Goal: Navigation & Orientation: Find specific page/section

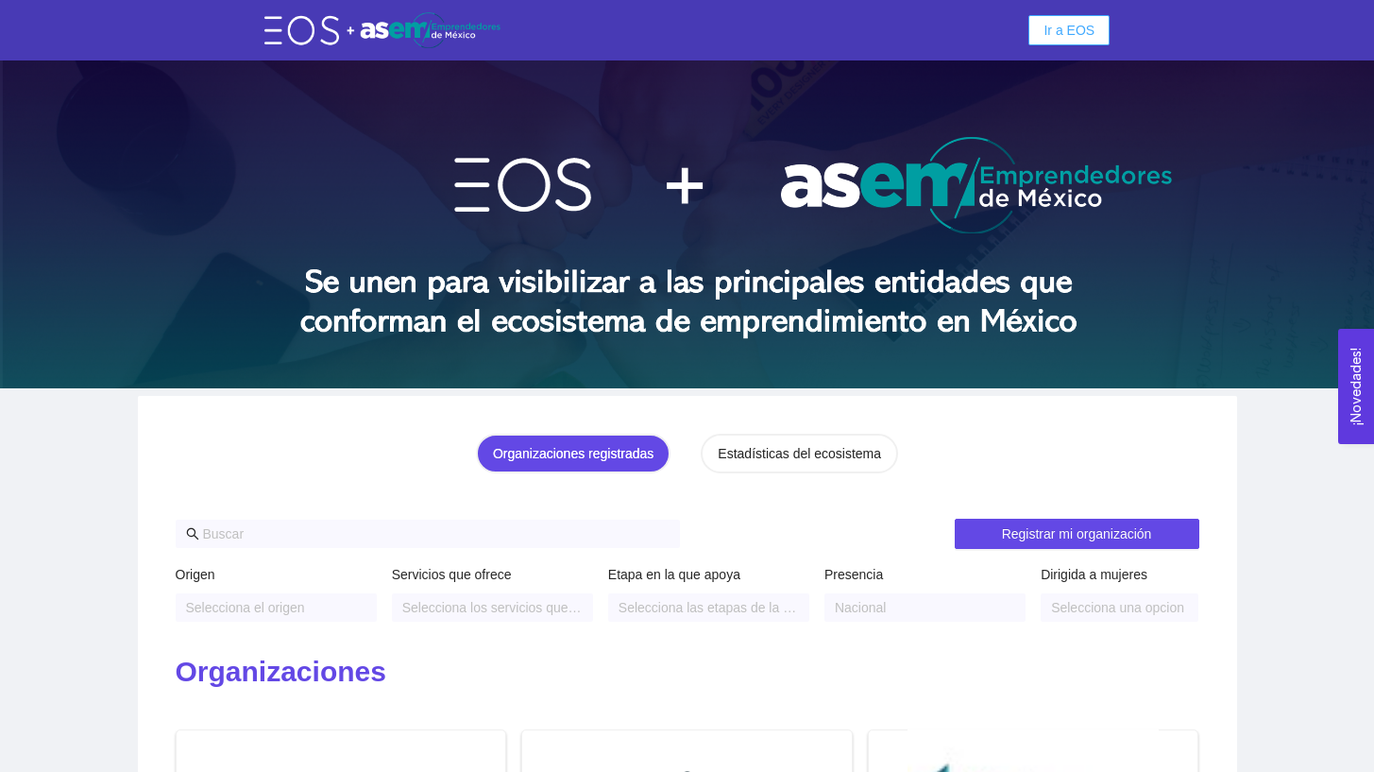
click at [1079, 29] on span "Ir a EOS" at bounding box center [1069, 30] width 51 height 21
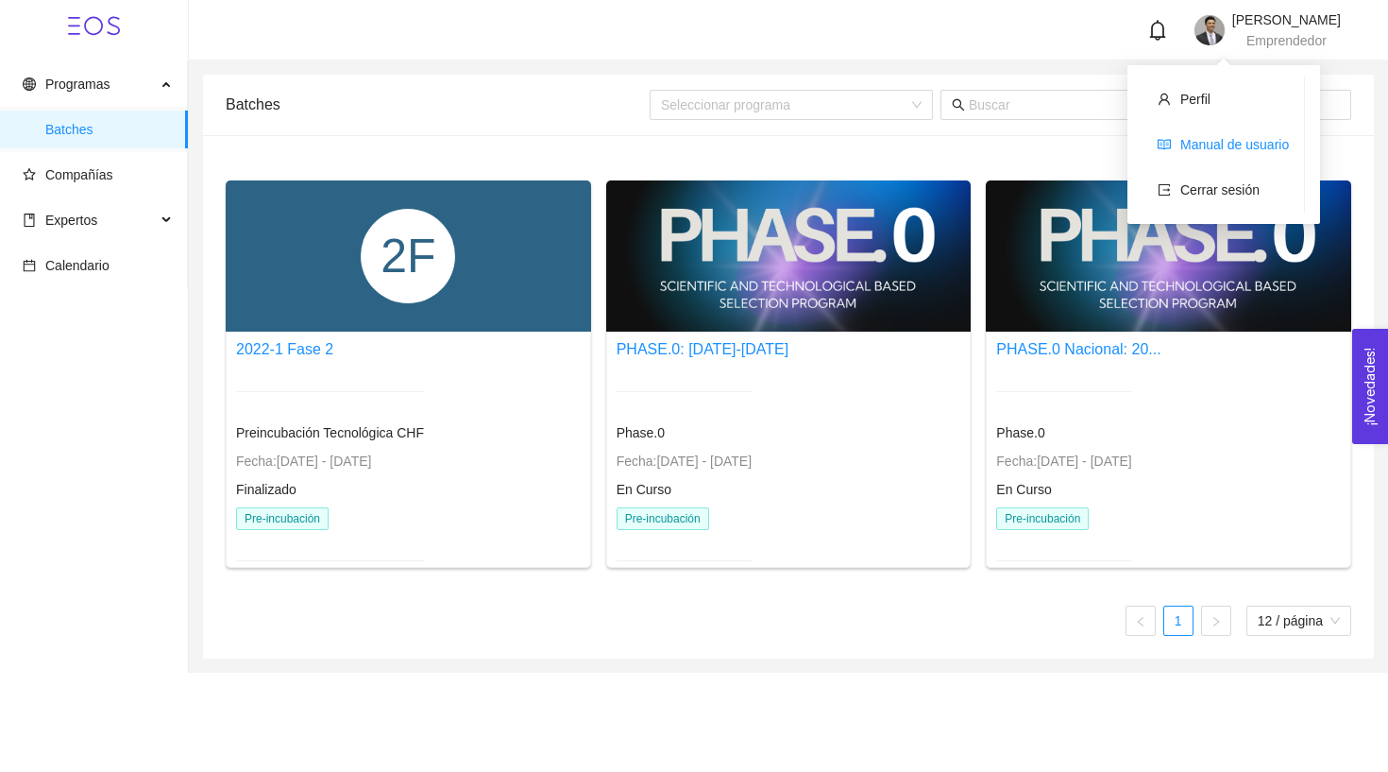
click at [1191, 137] on link "Manual de usuario" at bounding box center [1235, 144] width 109 height 15
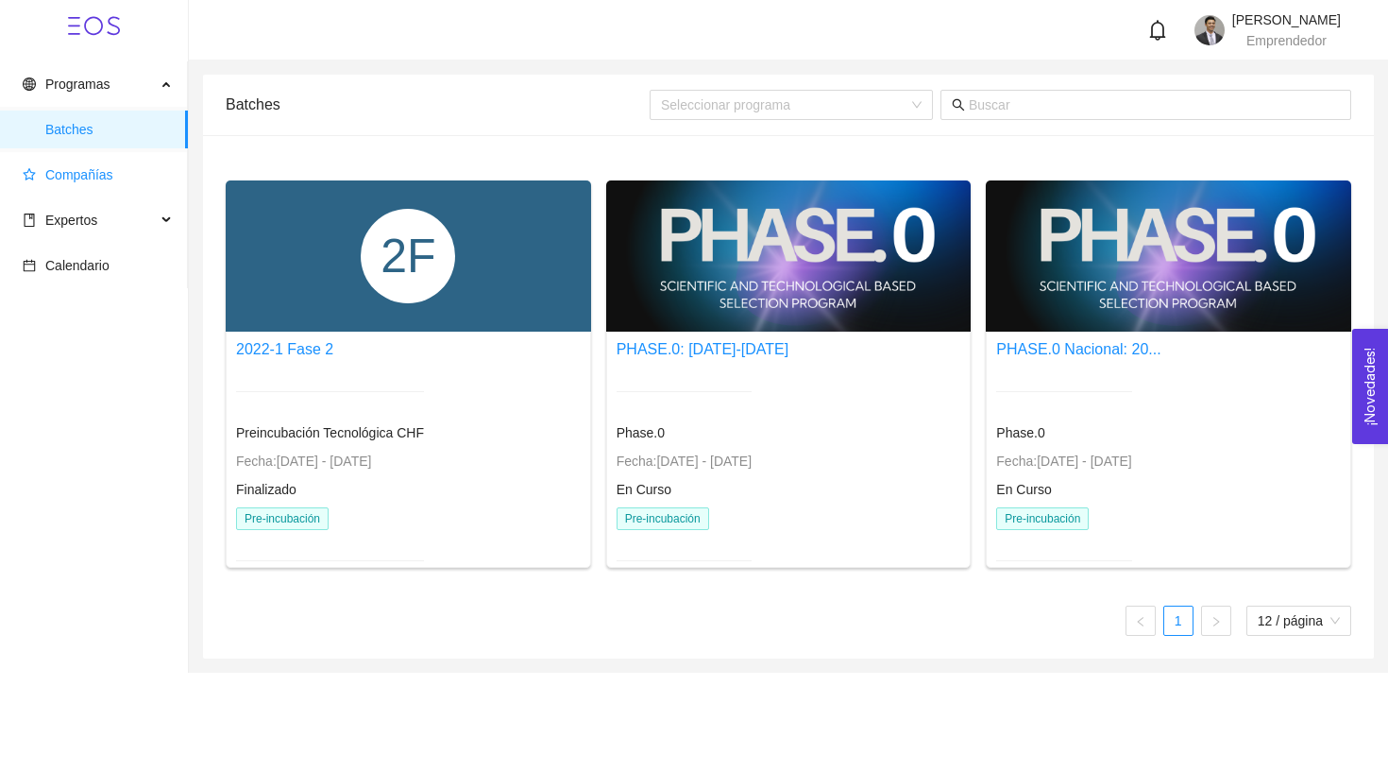
click at [98, 175] on span "Compañías" at bounding box center [79, 174] width 68 height 15
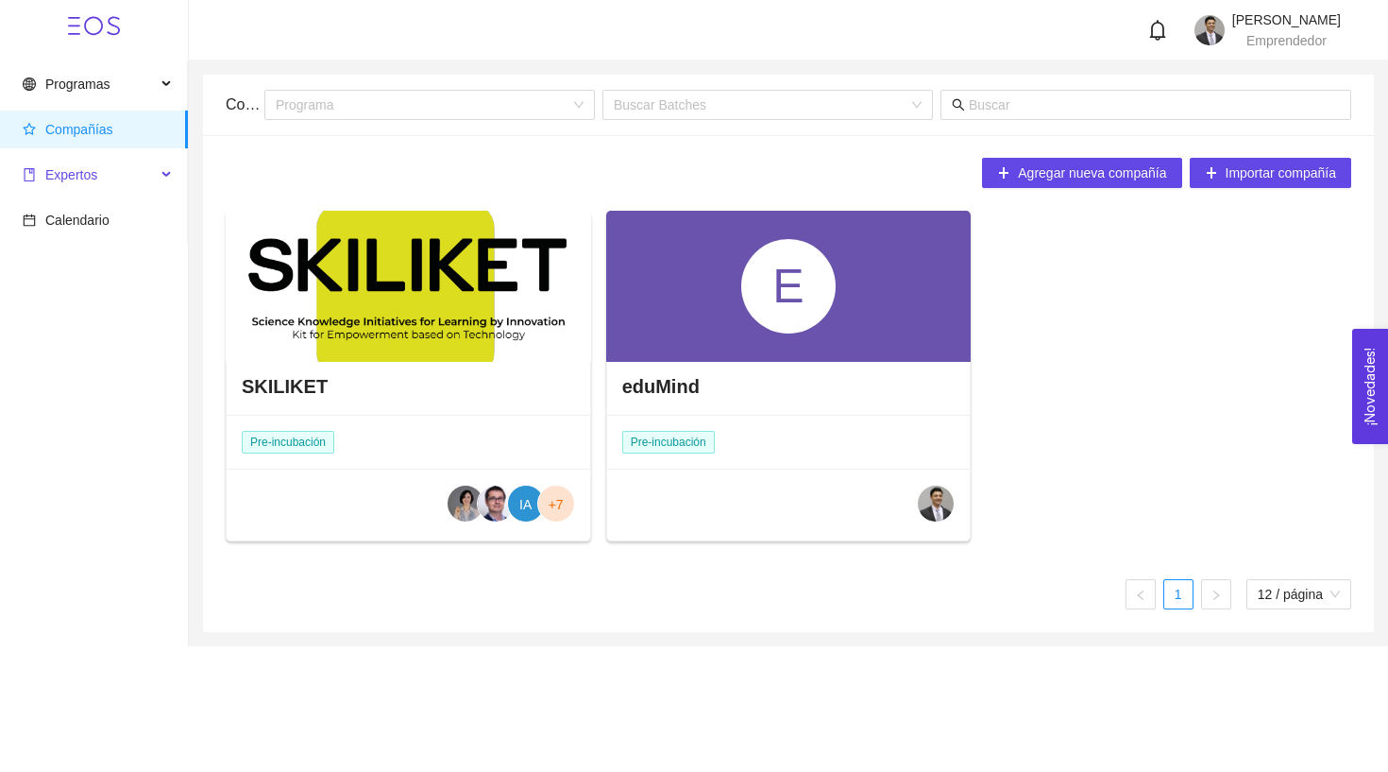
click at [133, 175] on span "Expertos" at bounding box center [89, 175] width 133 height 38
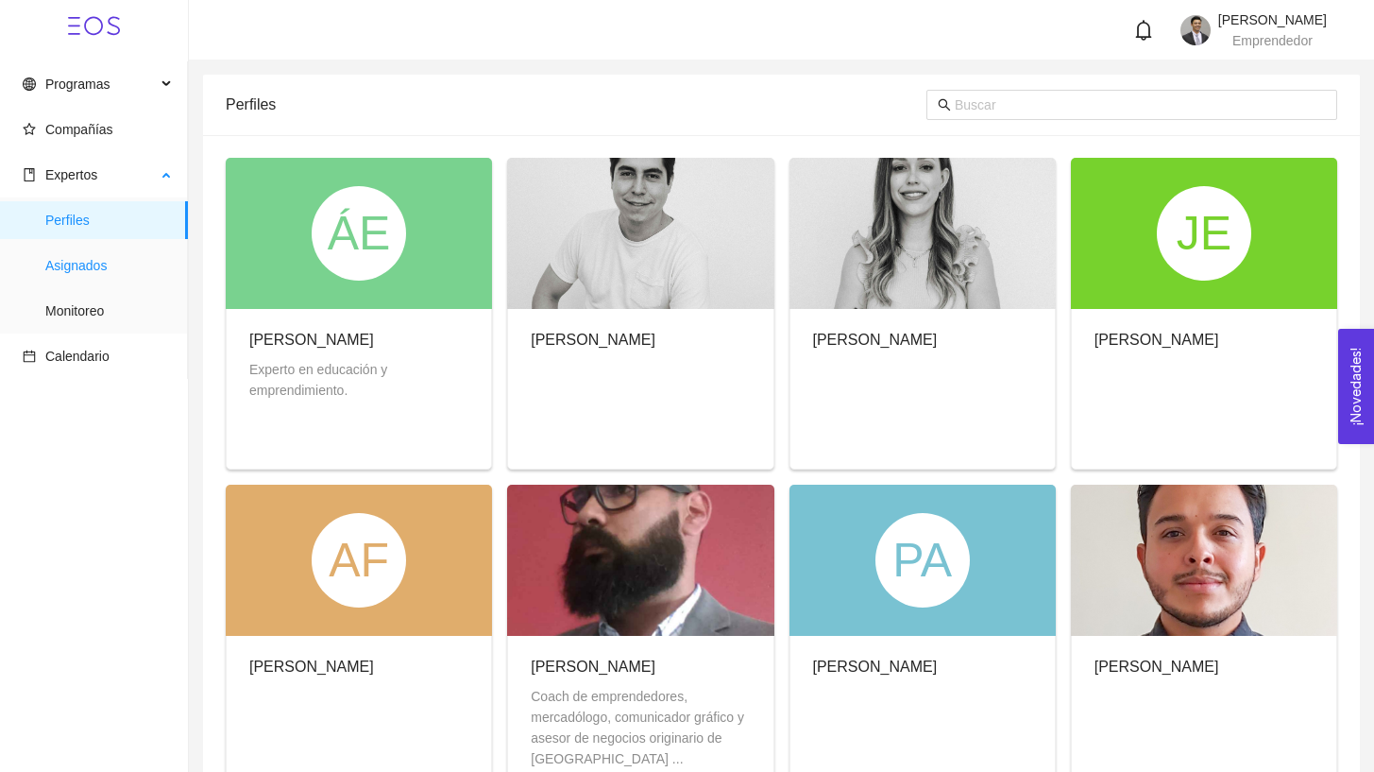
click at [111, 277] on span "Asignados" at bounding box center [108, 265] width 127 height 38
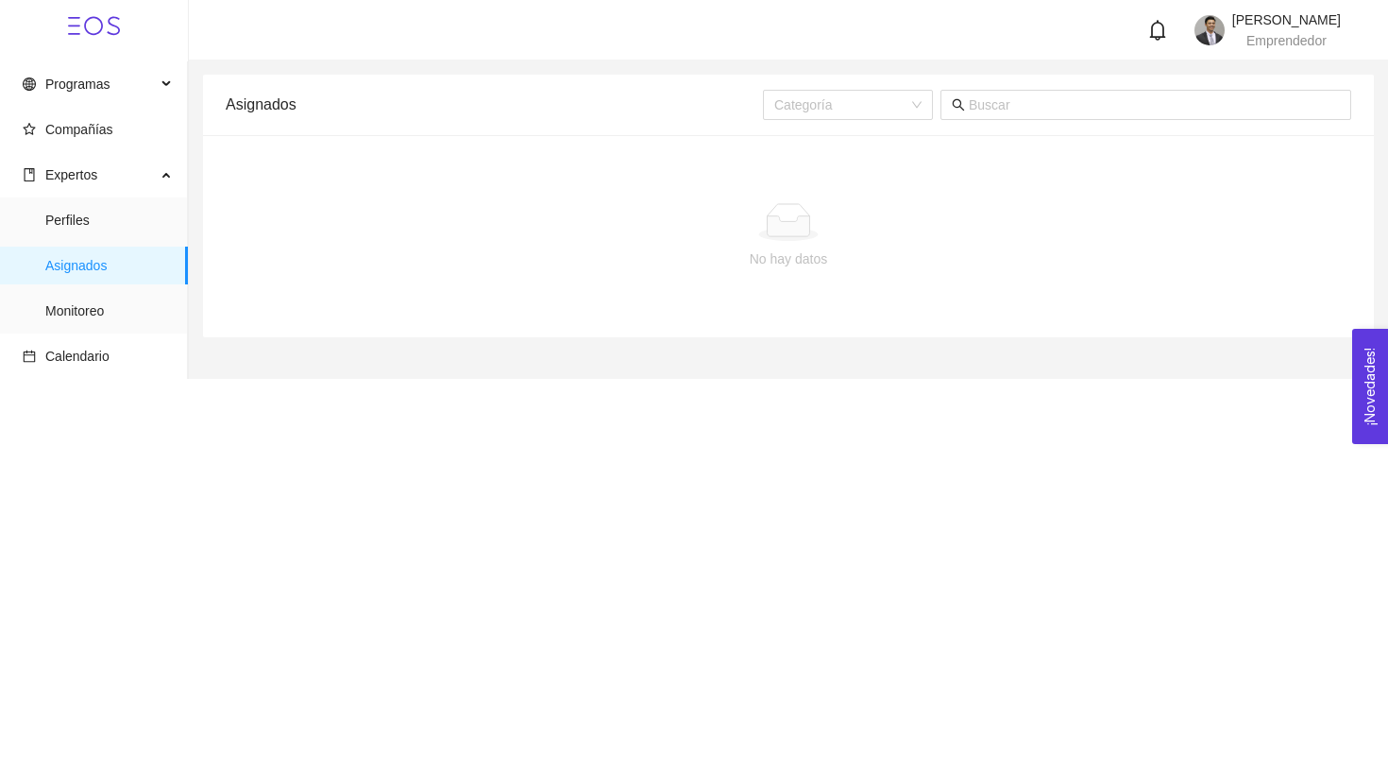
drag, startPoint x: 911, startPoint y: 263, endPoint x: 898, endPoint y: 263, distance: 13.3
click at [910, 263] on div "No hay datos" at bounding box center [789, 258] width 1096 height 21
click at [548, 258] on div "No hay datos" at bounding box center [789, 258] width 1096 height 21
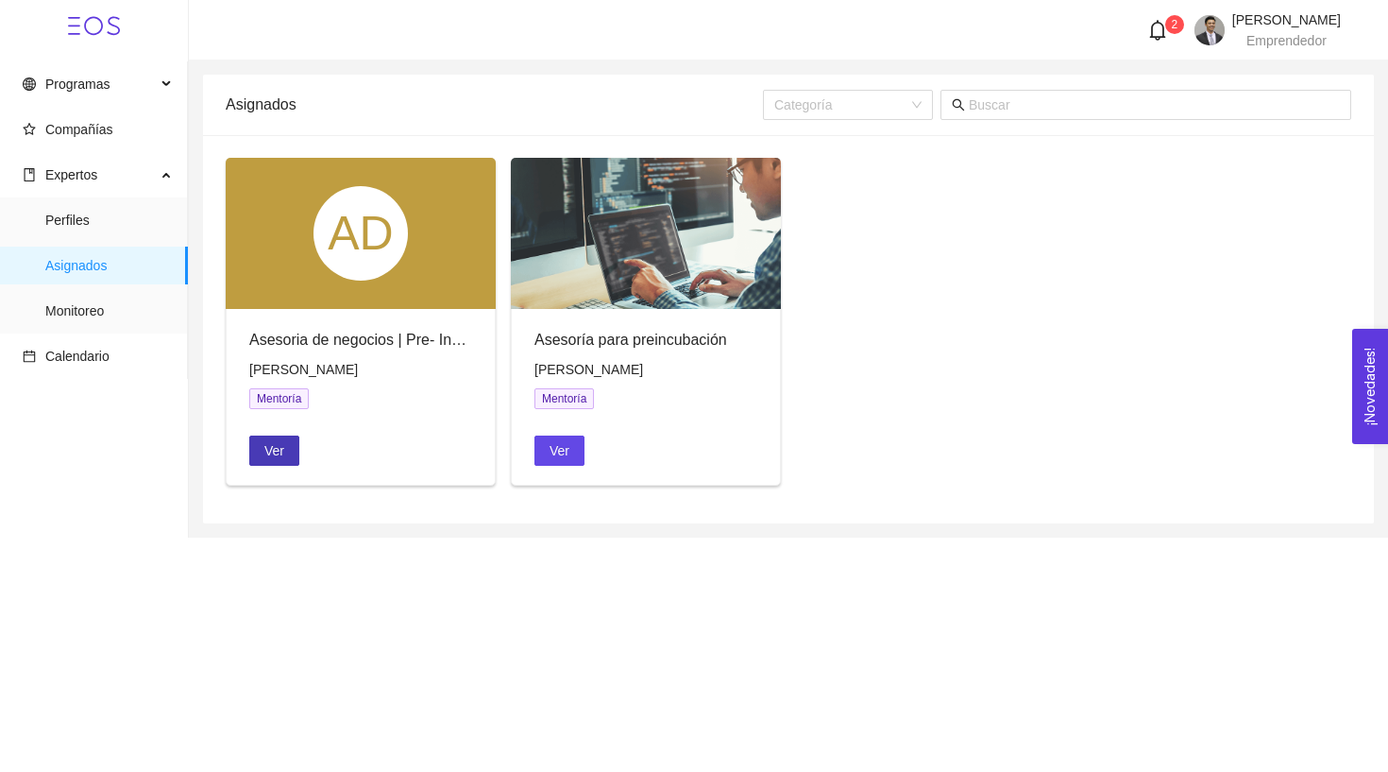
click at [284, 440] on span "Ver" at bounding box center [274, 450] width 20 height 21
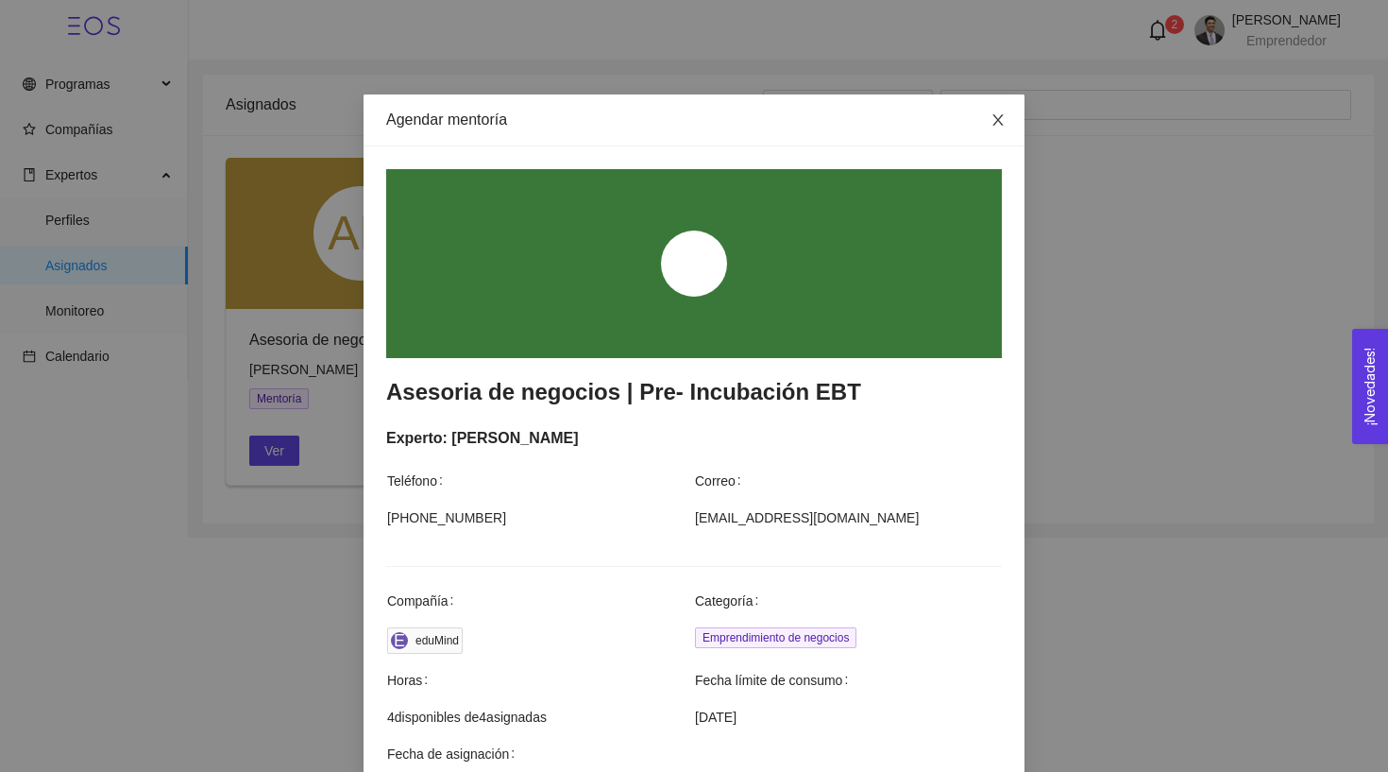
click at [991, 117] on icon "close" at bounding box center [998, 119] width 15 height 15
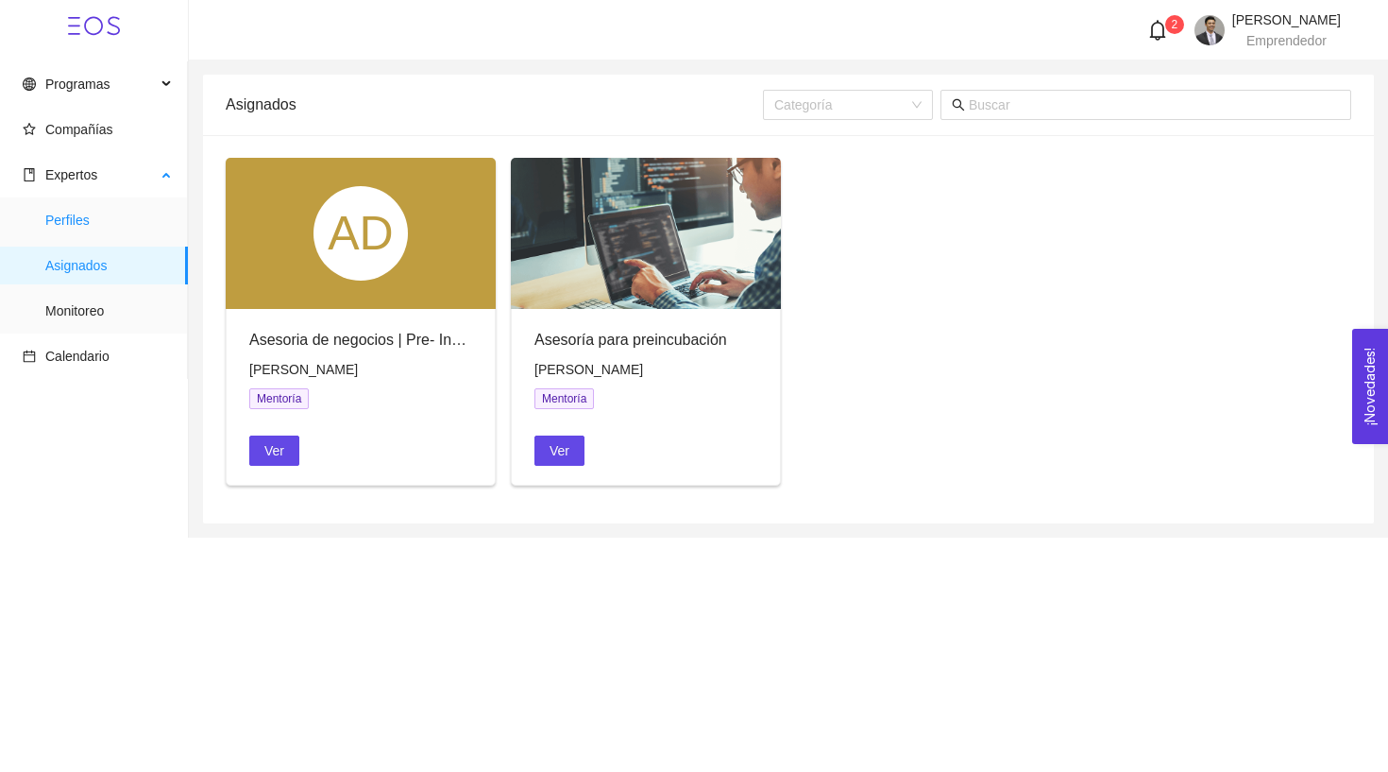
click at [93, 210] on span "Perfiles" at bounding box center [108, 220] width 127 height 38
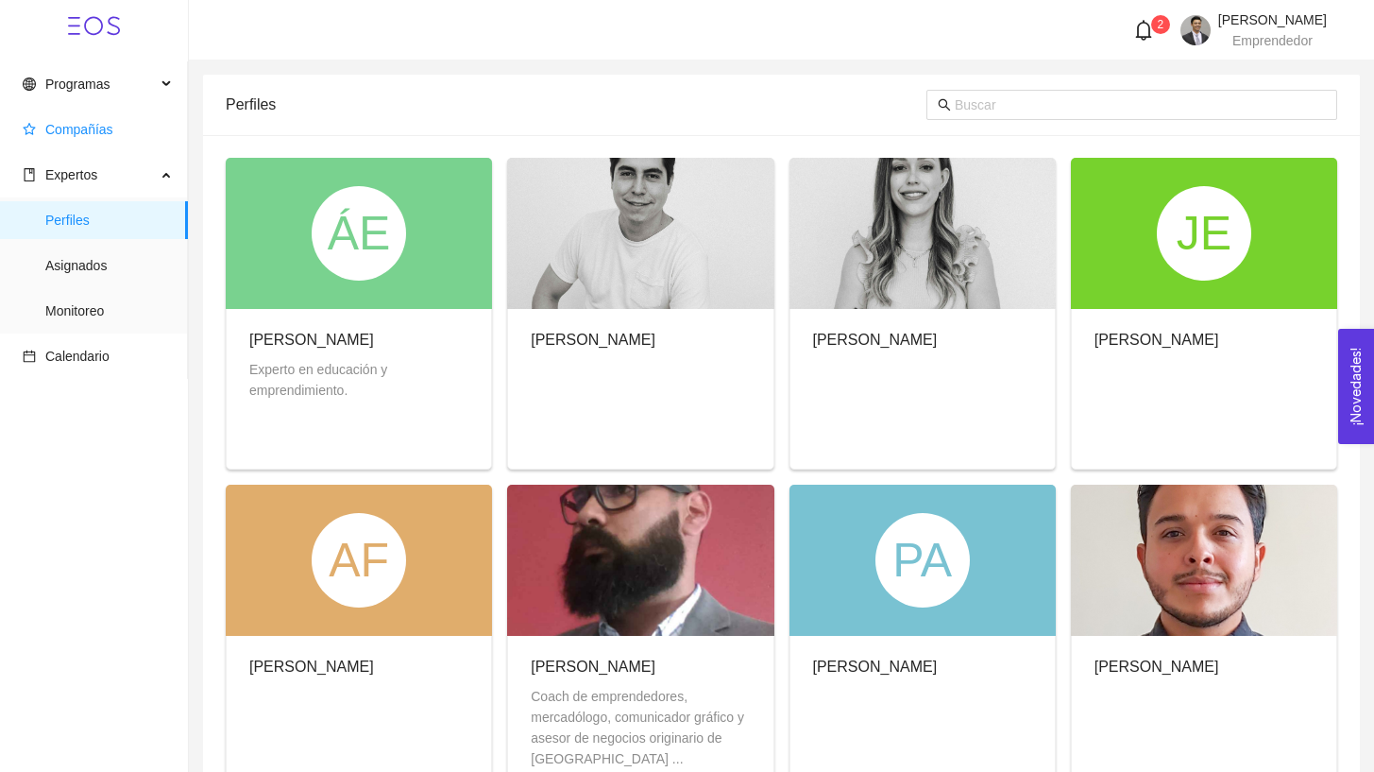
click at [48, 125] on span "Compañías" at bounding box center [79, 129] width 68 height 15
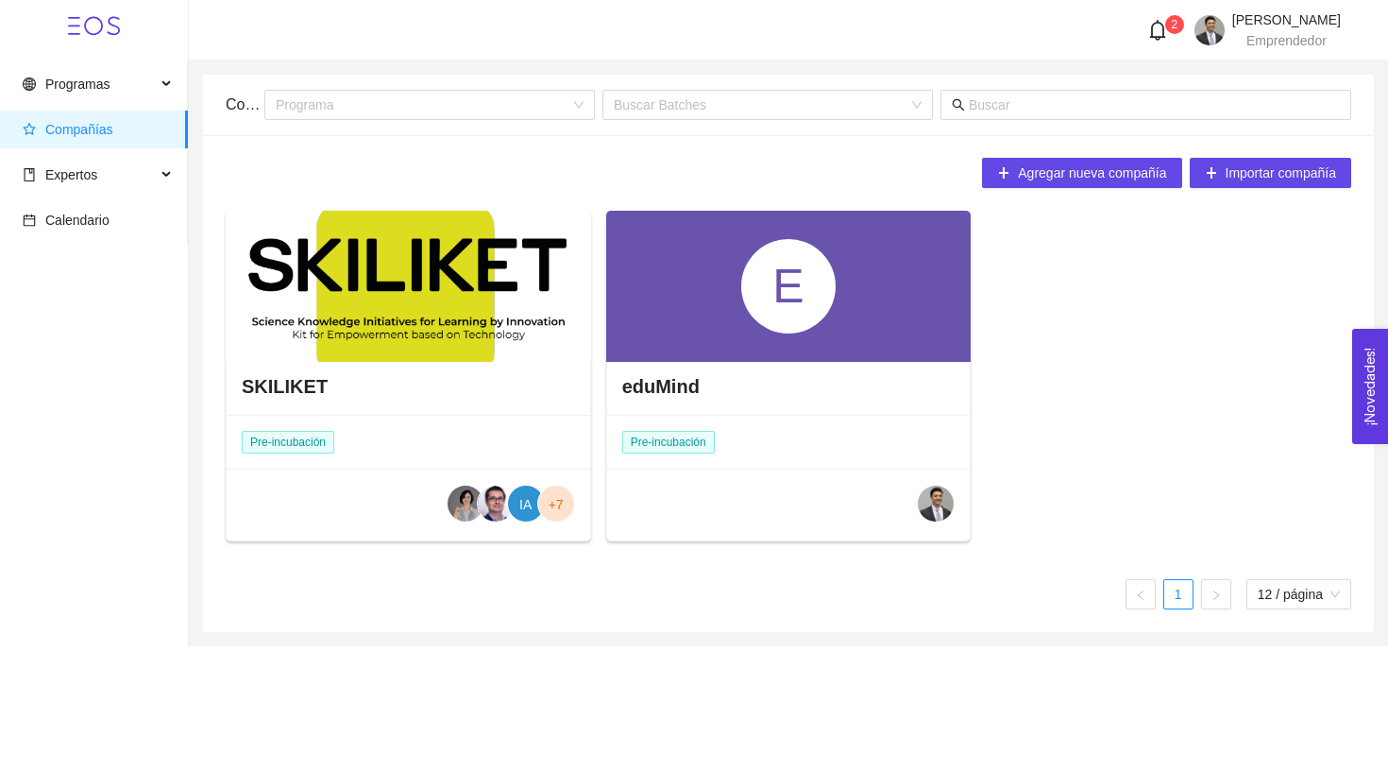
click at [798, 324] on div "E" at bounding box center [788, 286] width 94 height 94
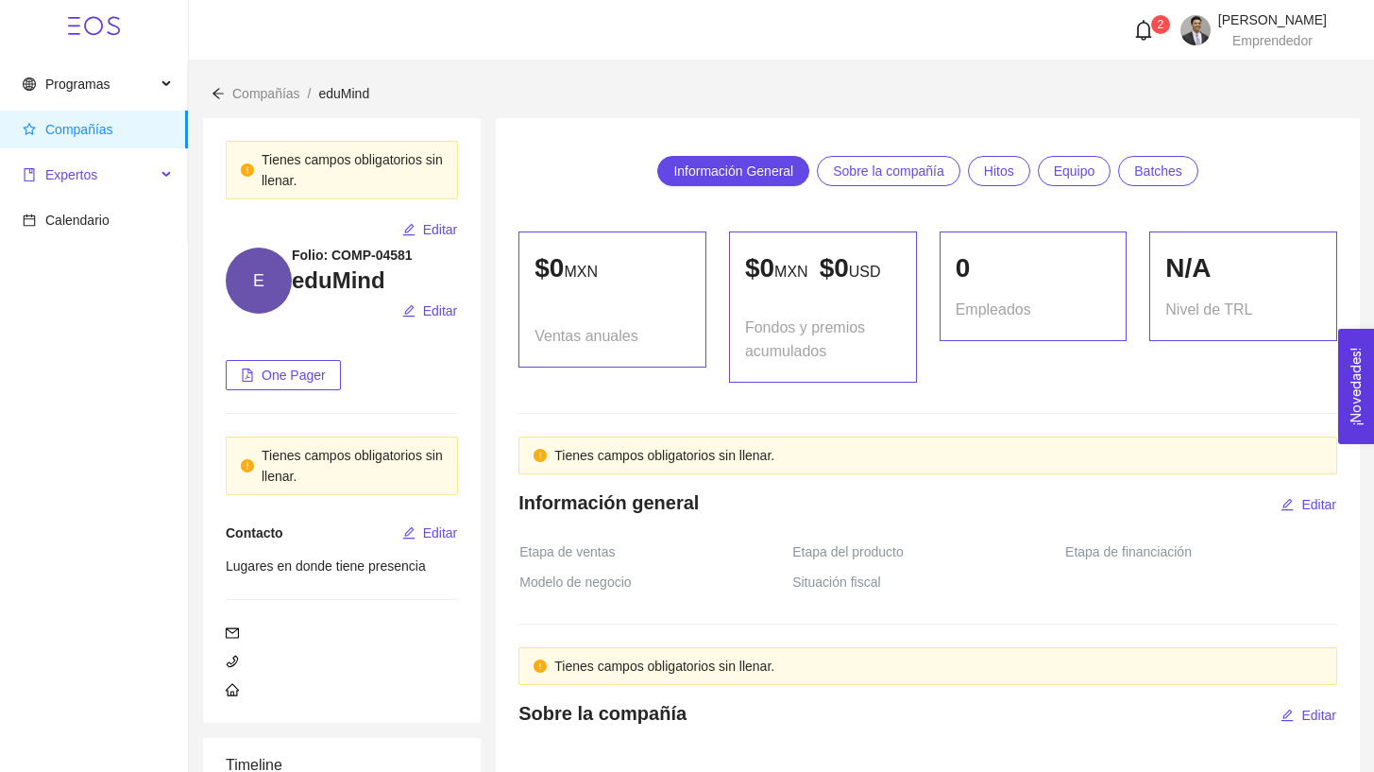
click at [50, 160] on span "Expertos" at bounding box center [89, 175] width 133 height 38
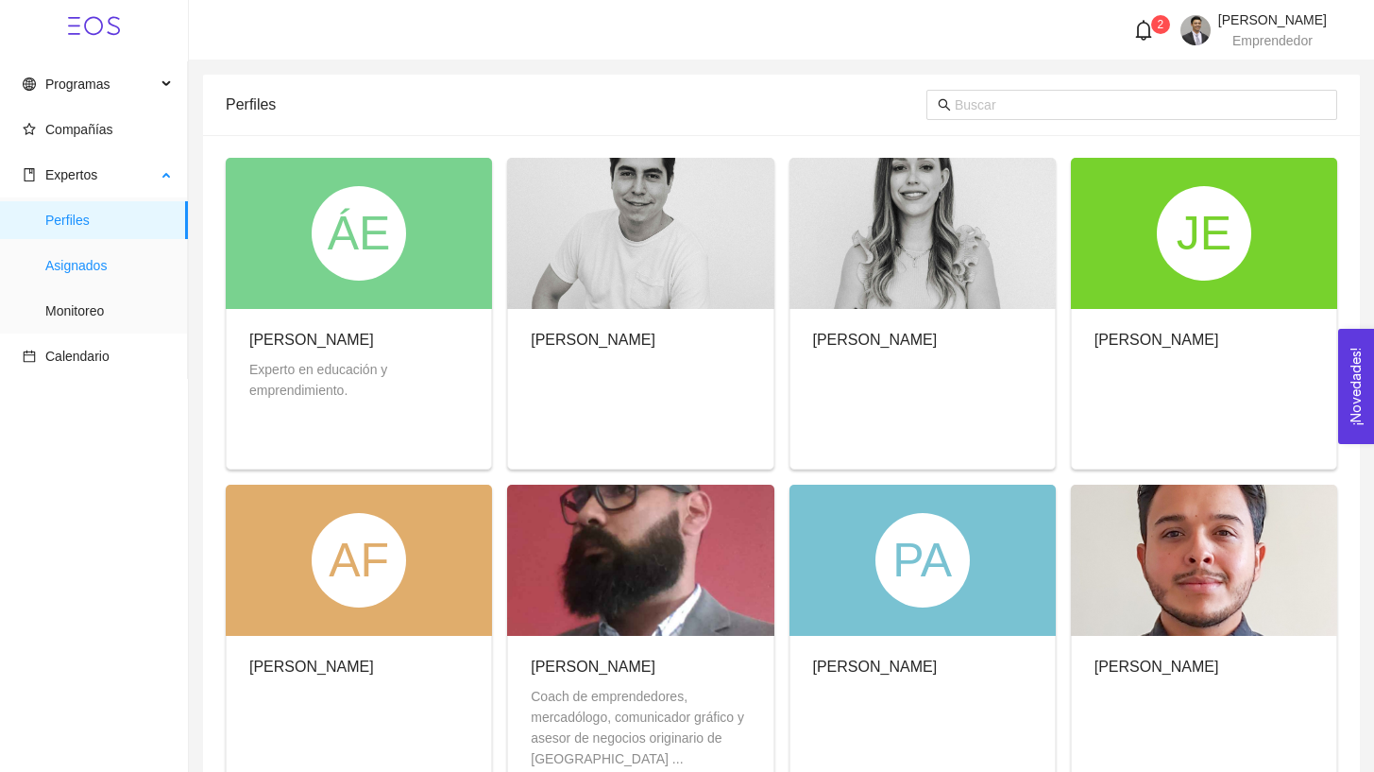
click at [126, 260] on span "Asignados" at bounding box center [108, 265] width 127 height 38
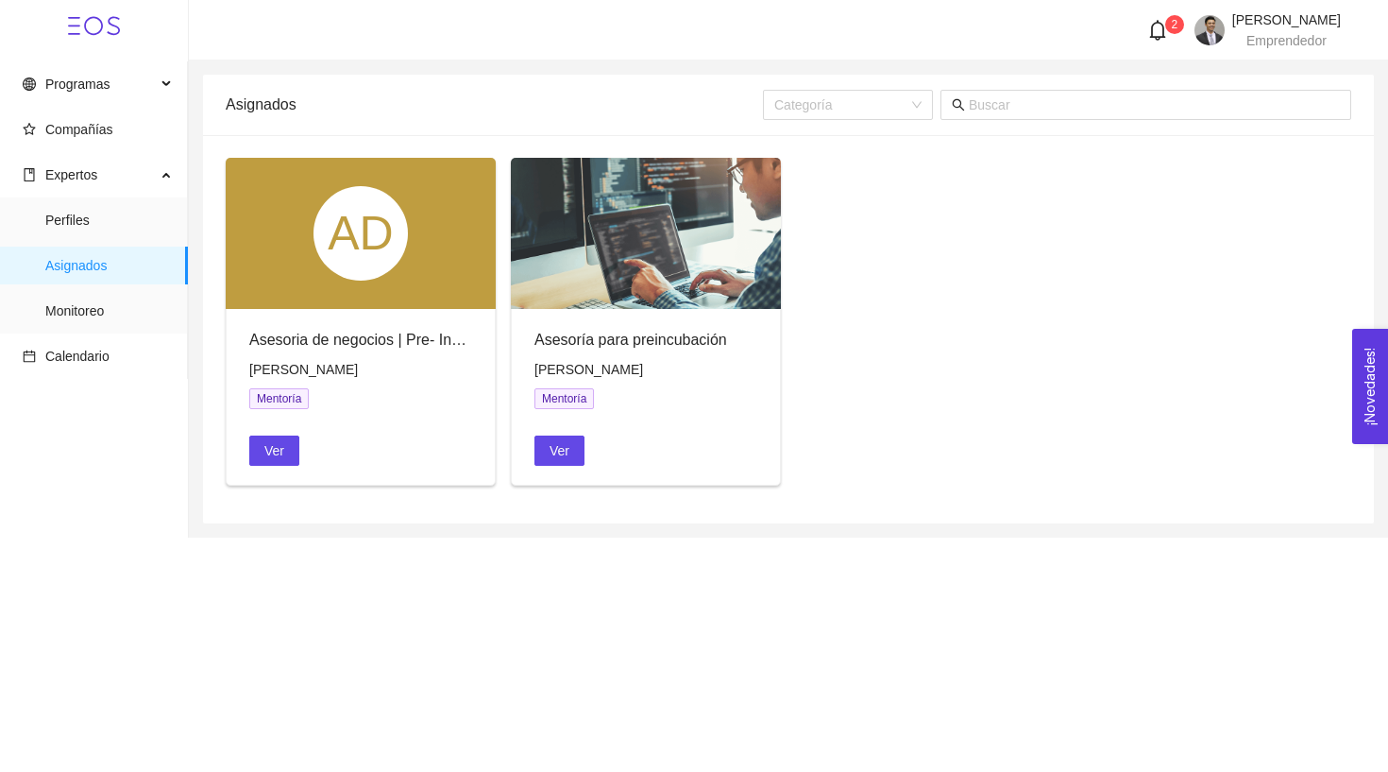
click at [1023, 315] on div "AD Asesoria de negocios | Pre- Incubación EBT Jazmín Rocío Ruíz Montoya Mentorí…" at bounding box center [788, 329] width 1141 height 343
click at [566, 444] on span "Ver" at bounding box center [560, 450] width 20 height 21
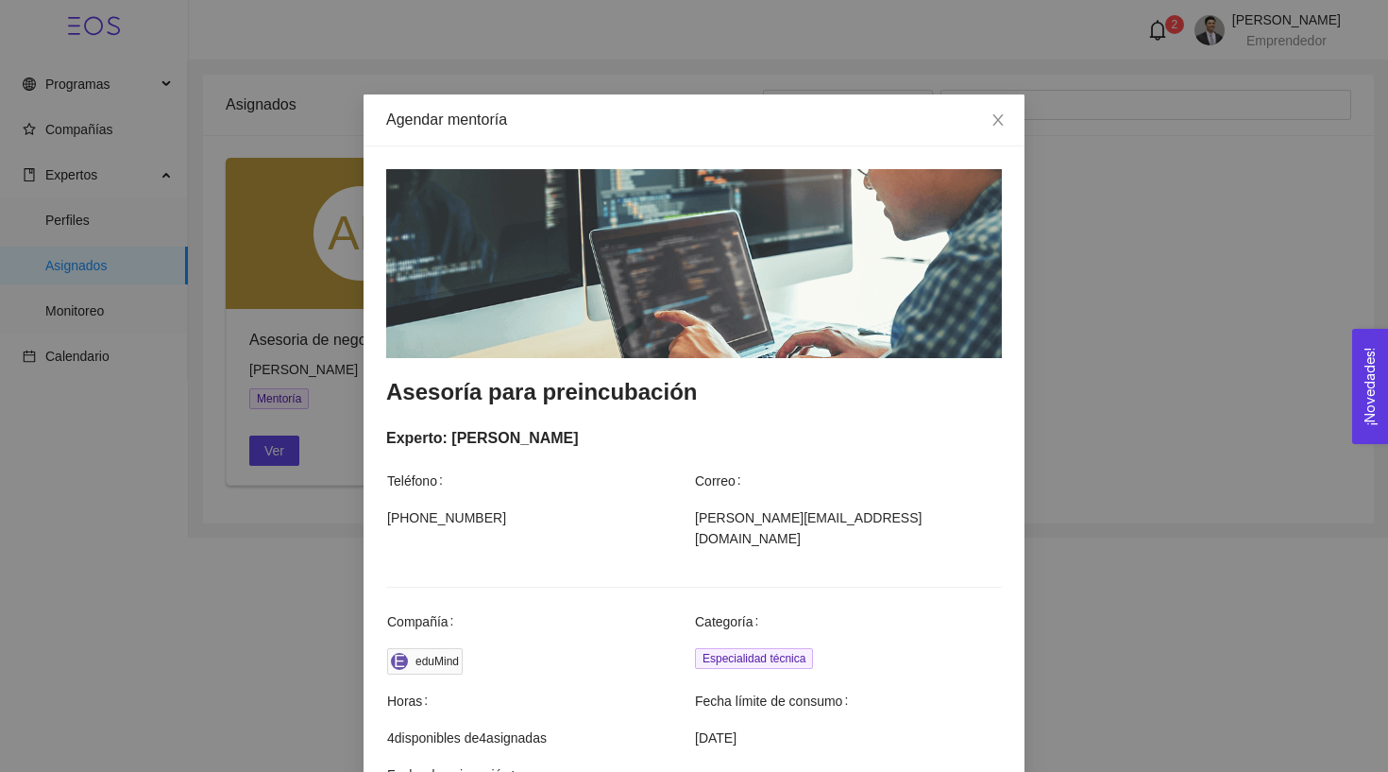
scroll to position [502, 0]
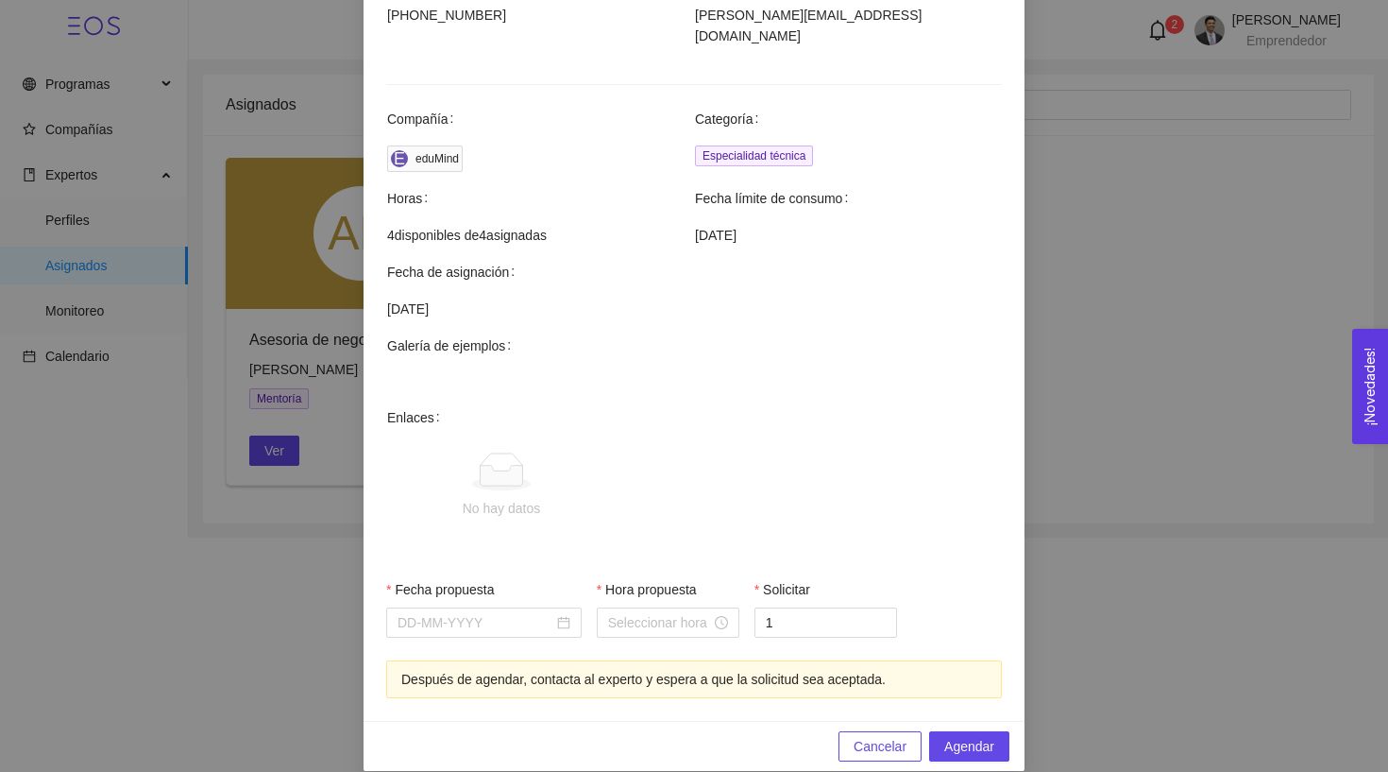
click at [855, 736] on span "Cancelar" at bounding box center [880, 746] width 53 height 21
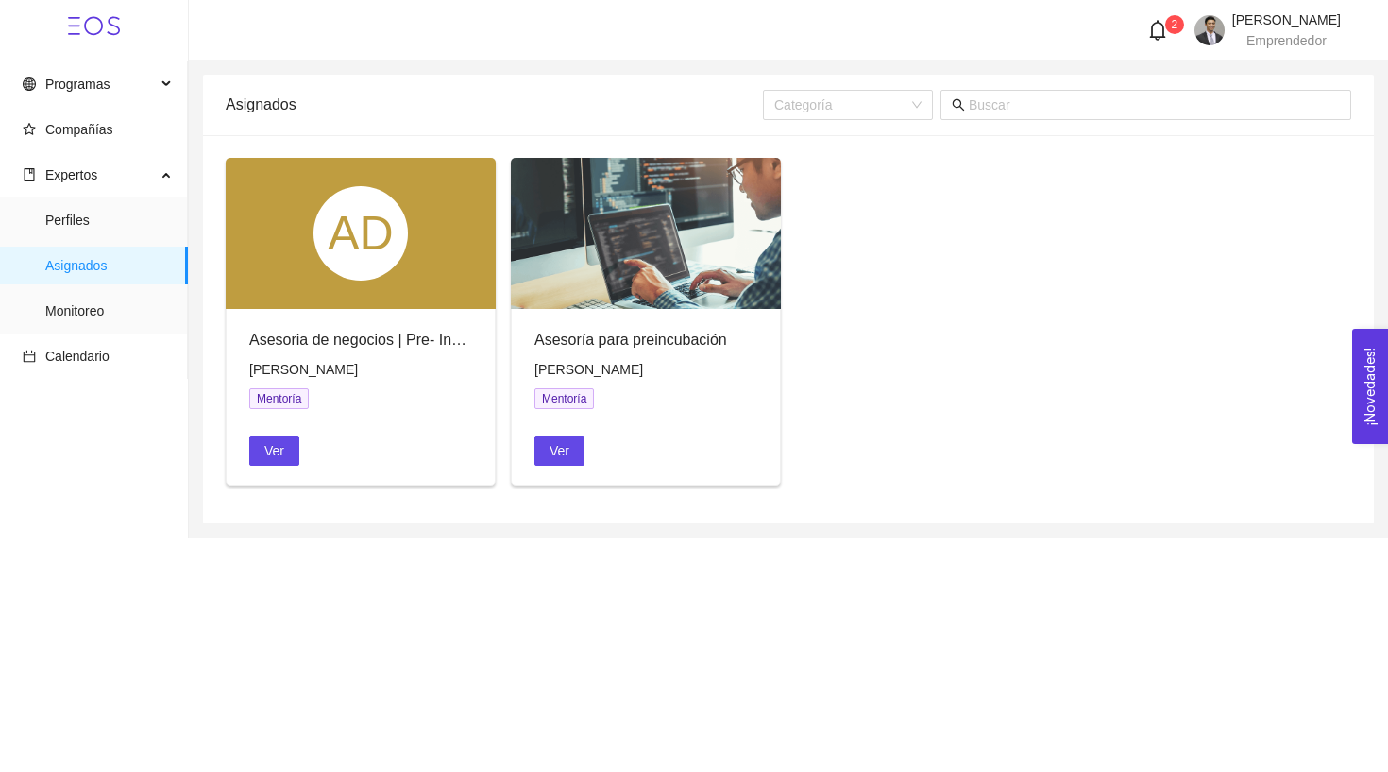
scroll to position [408, 0]
